Goal: Task Accomplishment & Management: Use online tool/utility

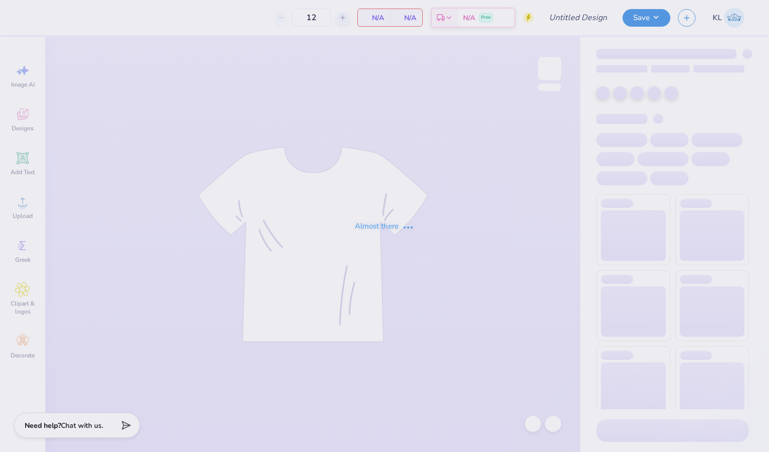
type input "KKG Parents Weekend"
click at [366, 205] on div "Almost there" at bounding box center [384, 226] width 769 height 452
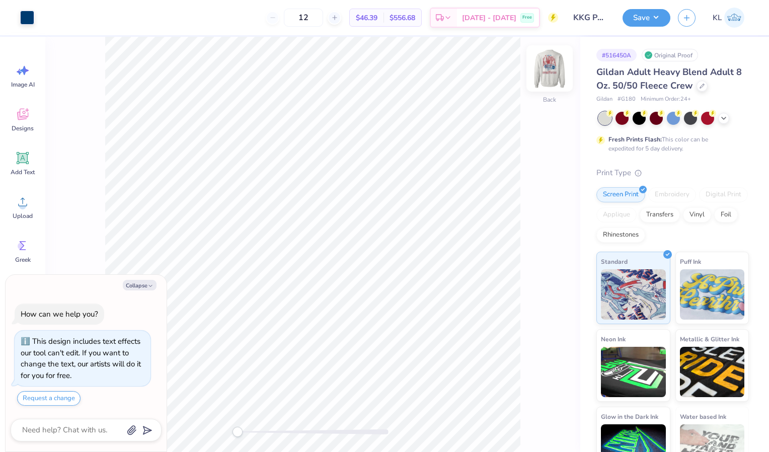
click at [547, 69] on img at bounding box center [549, 68] width 40 height 40
click at [547, 69] on img at bounding box center [549, 68] width 20 height 20
click at [542, 55] on img at bounding box center [549, 68] width 40 height 40
click at [554, 68] on img at bounding box center [549, 68] width 40 height 40
click at [551, 73] on img at bounding box center [549, 68] width 40 height 40
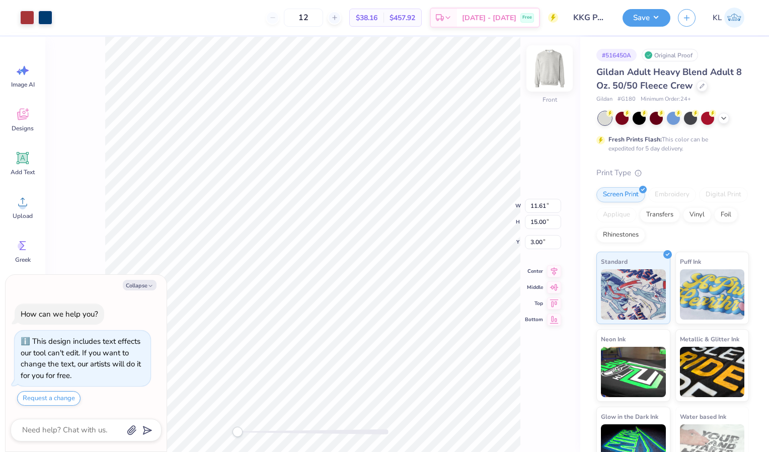
type textarea "x"
type input "11.58"
type input "14.96"
type input "0.69"
click at [551, 262] on icon at bounding box center [554, 262] width 14 height 12
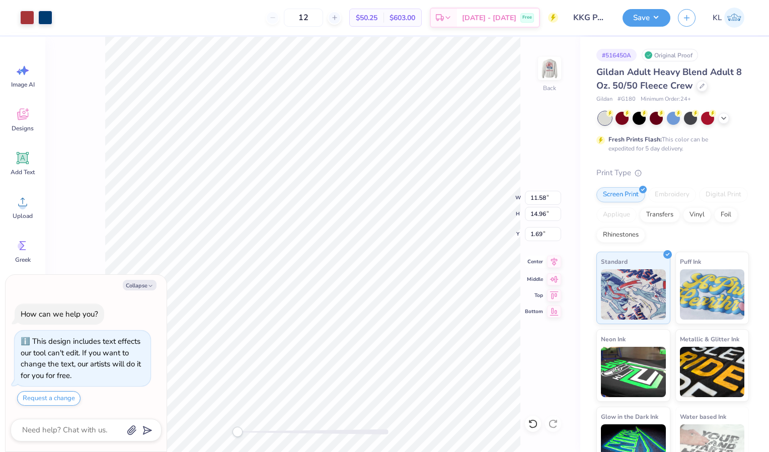
type textarea "x"
type input "1.89"
drag, startPoint x: 136, startPoint y: 283, endPoint x: 145, endPoint y: 313, distance: 31.0
click at [136, 283] on button "Collapse" at bounding box center [140, 285] width 34 height 11
type textarea "x"
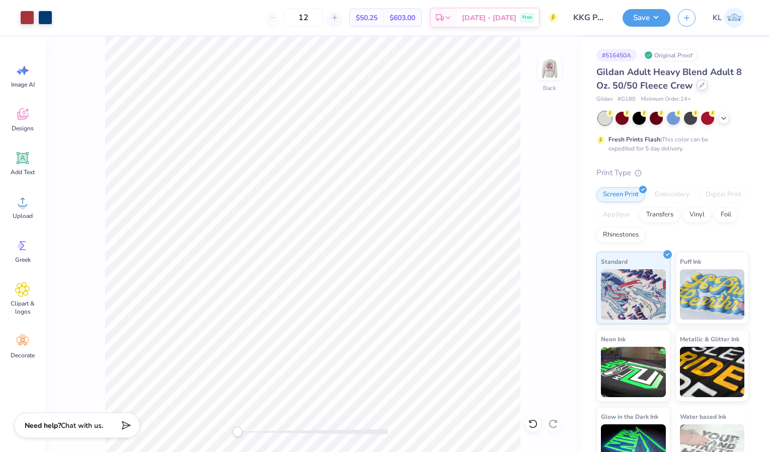
click at [698, 89] on div at bounding box center [701, 84] width 11 height 11
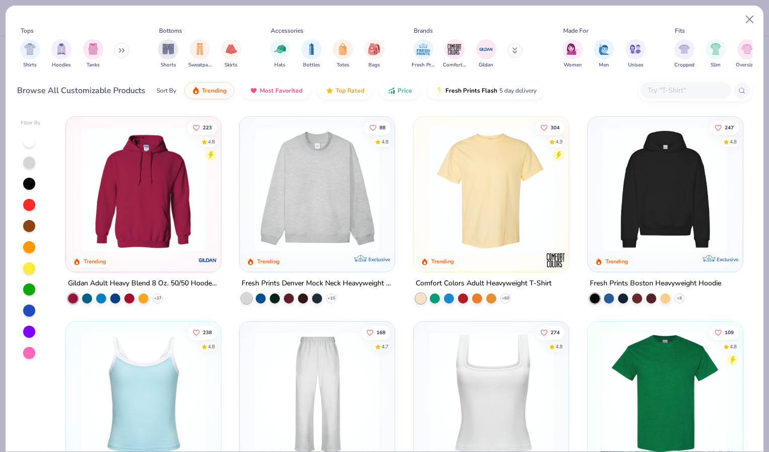
click at [425, 163] on img at bounding box center [491, 189] width 135 height 125
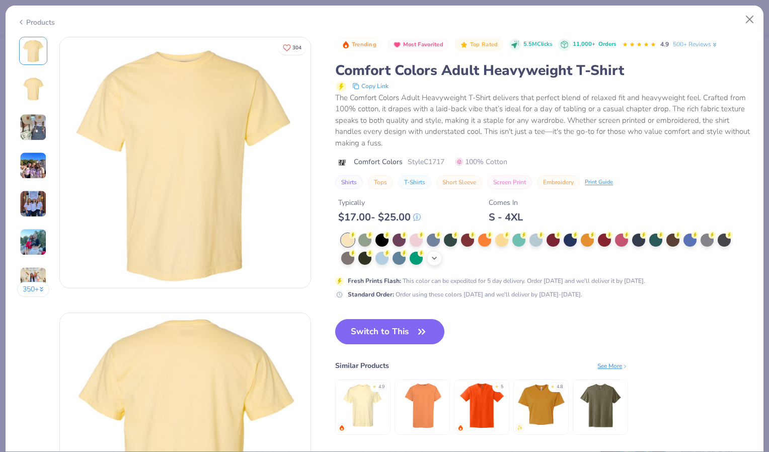
click at [434, 260] on icon at bounding box center [434, 258] width 8 height 8
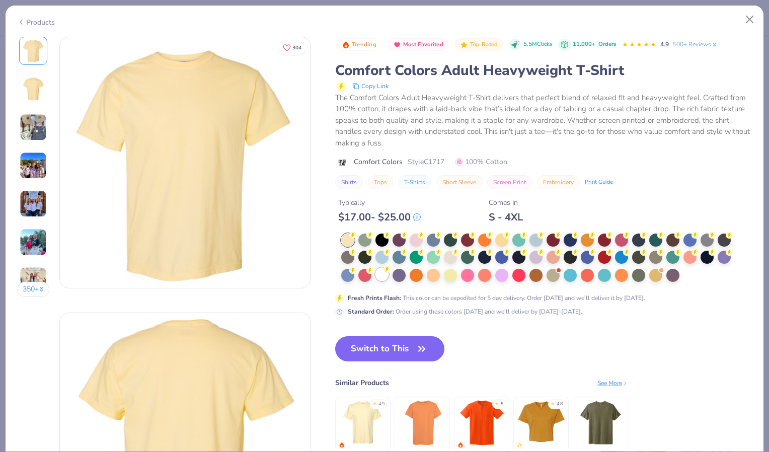
click at [383, 275] on div at bounding box center [381, 274] width 13 height 13
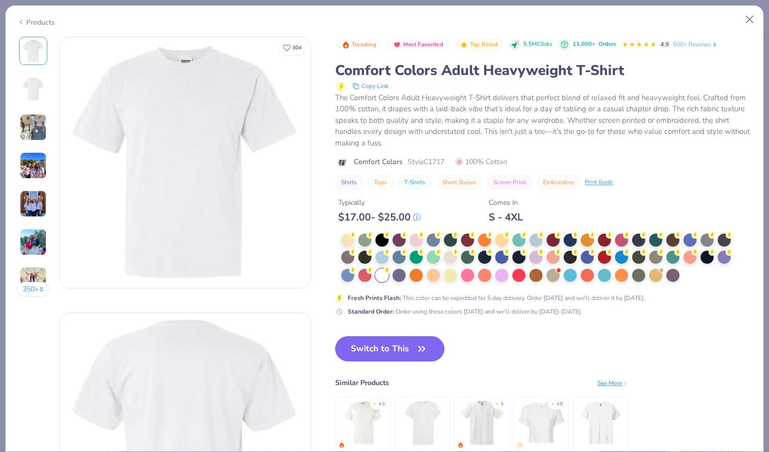
click at [384, 346] on button "Switch to This" at bounding box center [389, 348] width 109 height 25
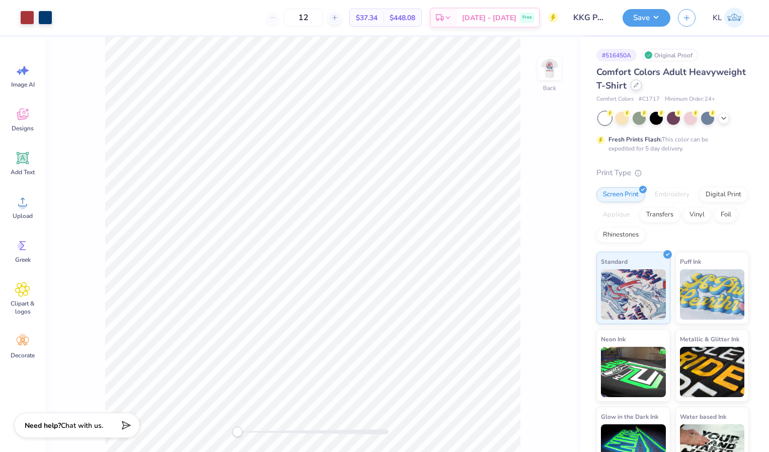
click at [642, 88] on div at bounding box center [635, 84] width 11 height 11
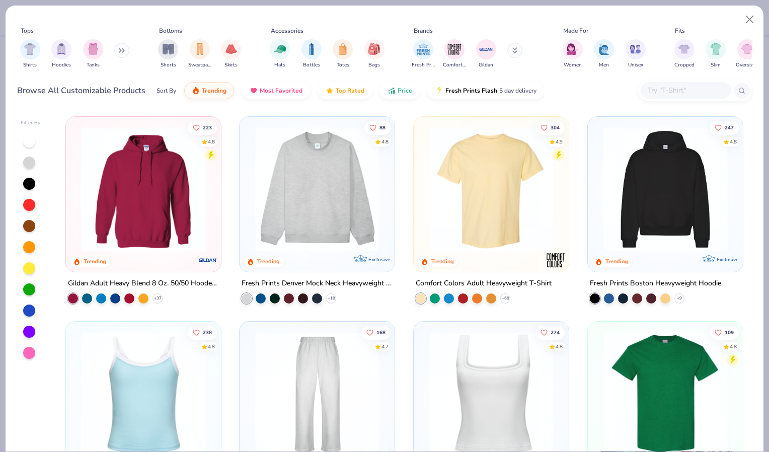
click at [664, 89] on input "text" at bounding box center [685, 91] width 77 height 12
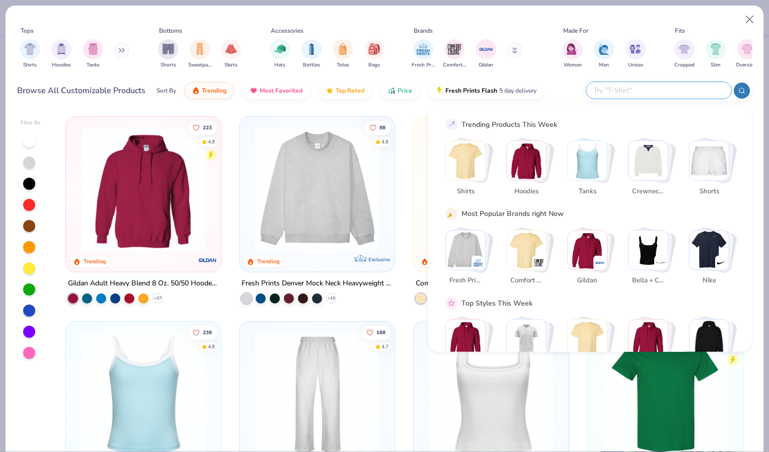
paste input "SHGDD"
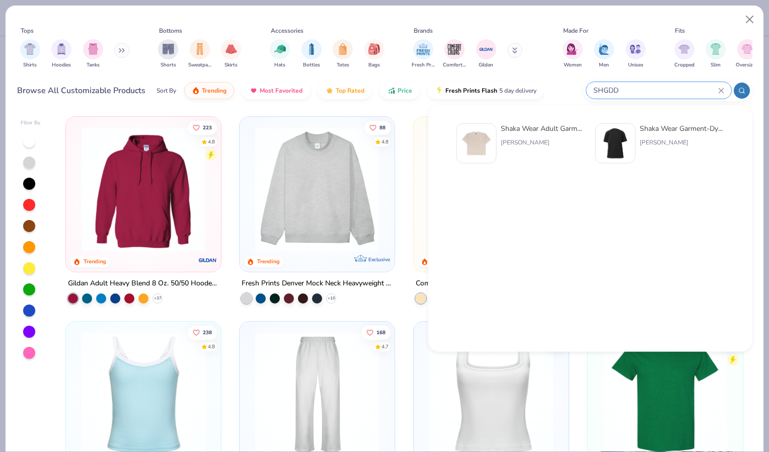
type input "SHGDD"
click at [515, 131] on div "Shaka Wear Adult Garment-Dyed Drop-Shoulder T-Shirt" at bounding box center [543, 128] width 85 height 11
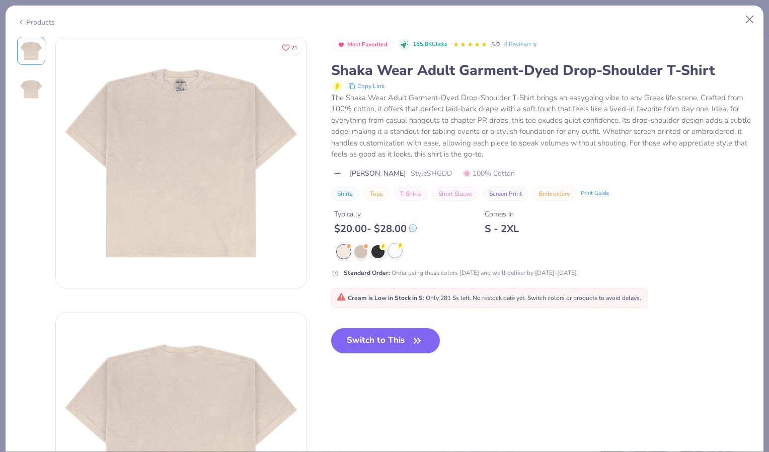
click at [394, 247] on div at bounding box center [394, 250] width 13 height 13
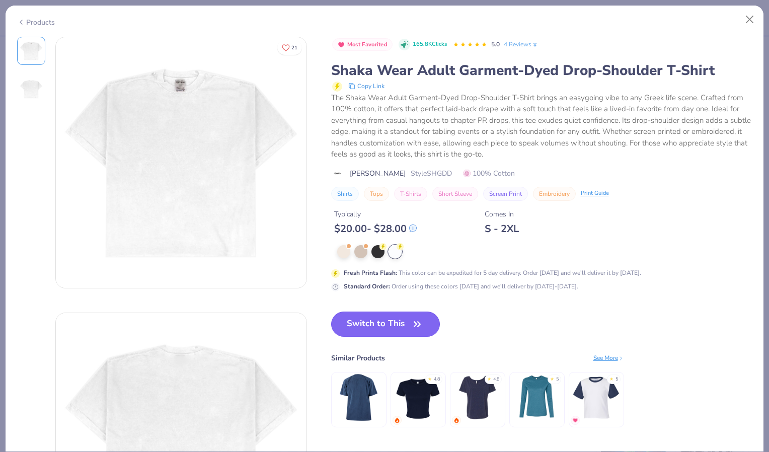
click at [393, 319] on button "Switch to This" at bounding box center [385, 323] width 109 height 25
click at [404, 320] on button "Switch to This" at bounding box center [385, 323] width 109 height 25
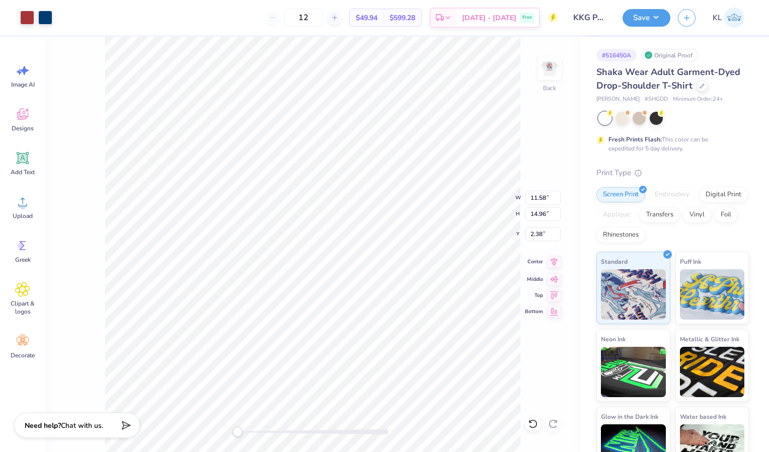
click at [554, 262] on icon at bounding box center [554, 262] width 7 height 9
click at [645, 17] on button "Save" at bounding box center [646, 17] width 48 height 18
click at [700, 87] on icon at bounding box center [702, 85] width 4 height 4
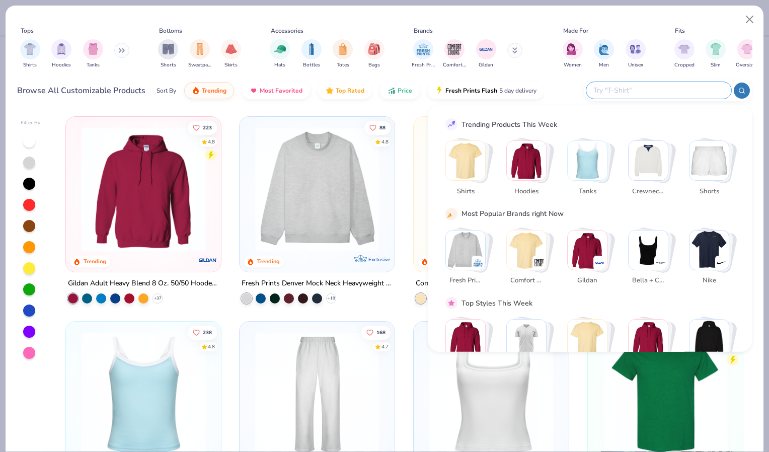
click at [678, 87] on input "text" at bounding box center [658, 91] width 132 height 12
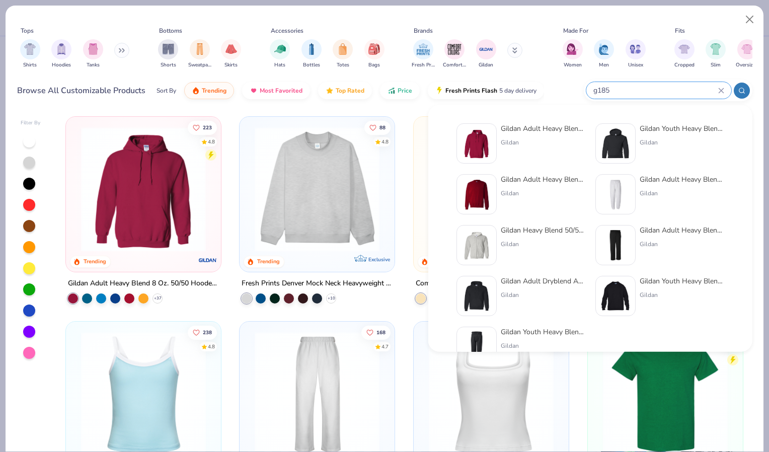
type input "g185"
click at [534, 179] on div "Gildan Adult Heavy Blend Adult 8 Oz. 50/50 Fleece Crew" at bounding box center [543, 179] width 85 height 11
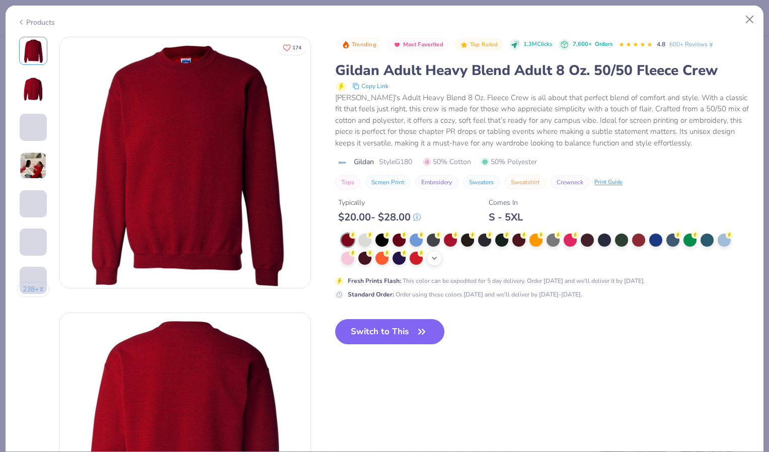
click at [436, 254] on icon at bounding box center [434, 258] width 8 height 8
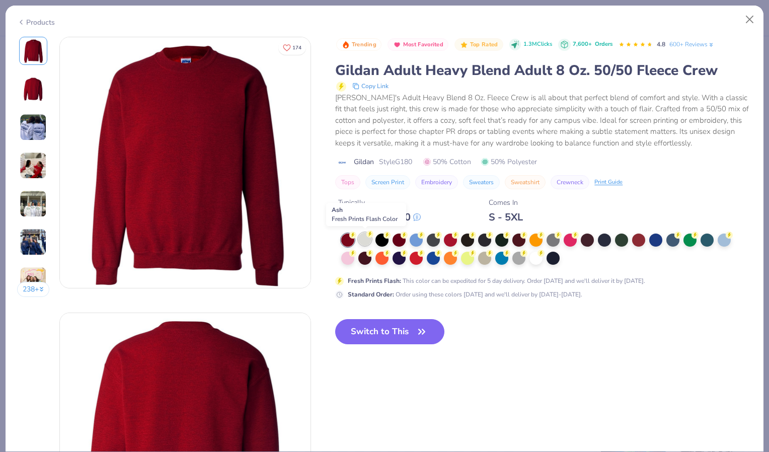
click at [366, 234] on div at bounding box center [364, 238] width 13 height 13
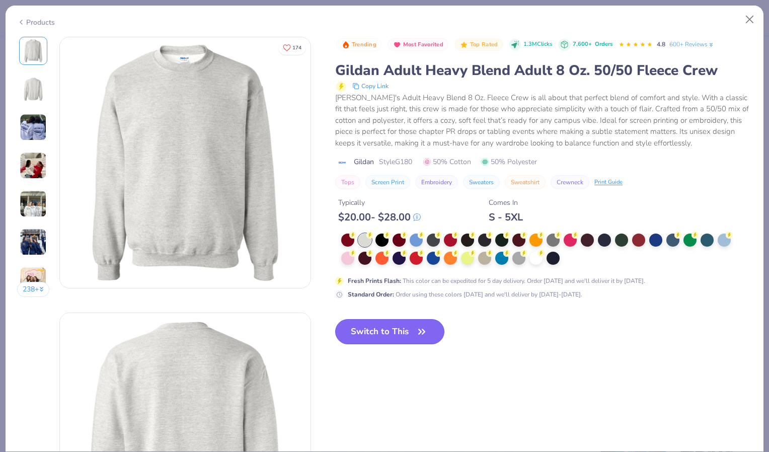
click at [389, 333] on button "Switch to This" at bounding box center [389, 331] width 109 height 25
click at [391, 332] on button "Switch to This" at bounding box center [389, 331] width 109 height 25
click at [388, 330] on button "Switch to This" at bounding box center [389, 331] width 109 height 25
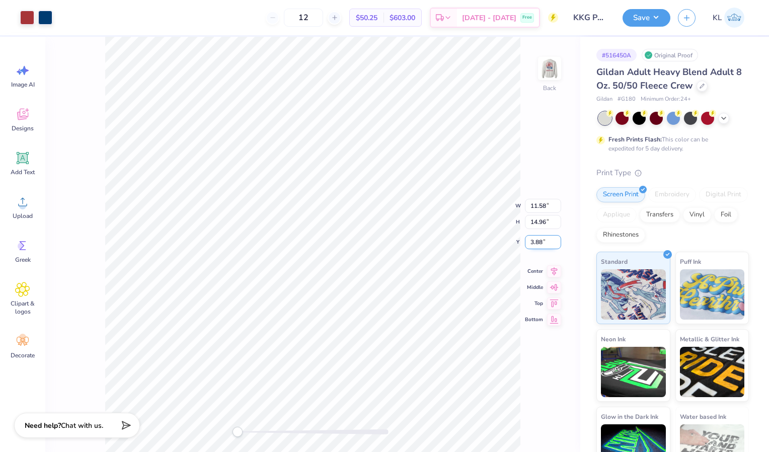
click at [533, 238] on input "3.88" at bounding box center [543, 242] width 36 height 14
type input "2.68"
click at [572, 251] on div "Back W 11.58 11.58 " H 14.96 14.96 " Y 2.68 2.68 " Center Middle Top Bottom" at bounding box center [312, 244] width 535 height 415
click at [557, 245] on div "Back W 11.58 H 14.96 Y 2.68 Center Middle Top Bottom" at bounding box center [312, 244] width 535 height 415
click at [465, 216] on div "Back W 11.58 11.58 " H 14.96 14.96 " Y 2.68 2.68 " Center Middle Top Bottom" at bounding box center [312, 244] width 535 height 415
